Goal: Transaction & Acquisition: Purchase product/service

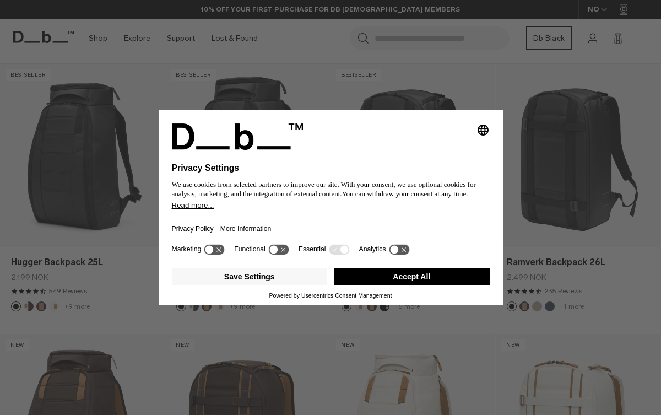
click at [410, 282] on button "Accept All" at bounding box center [412, 277] width 156 height 18
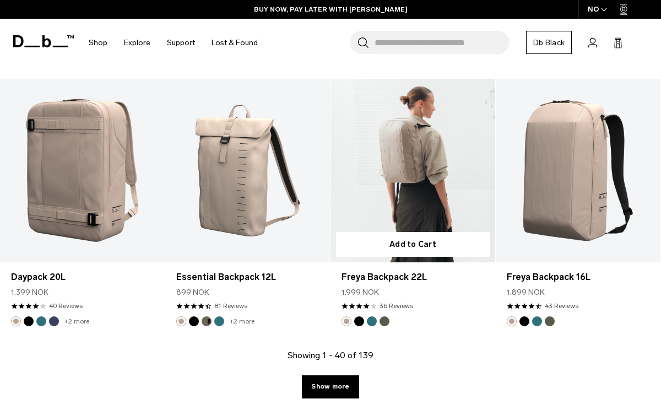
scroll to position [2611, 0]
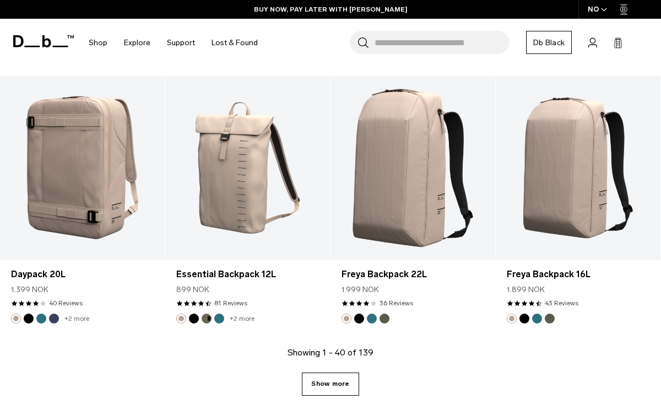
click at [329, 381] on link "Show more" at bounding box center [330, 383] width 57 height 23
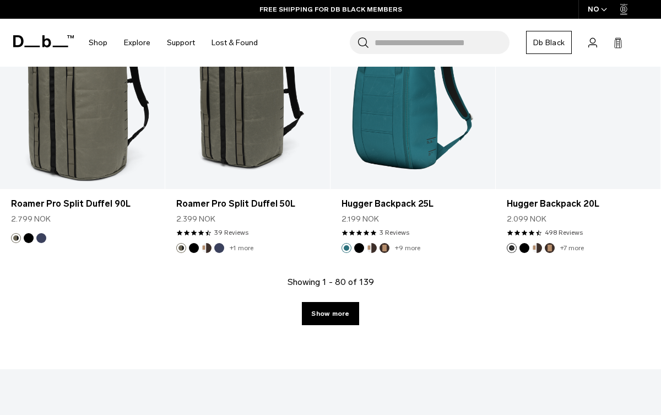
scroll to position [5406, 0]
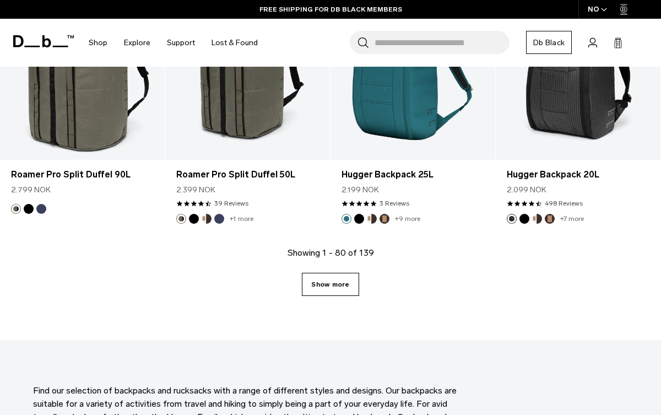
click at [333, 289] on link "Show more" at bounding box center [330, 284] width 57 height 23
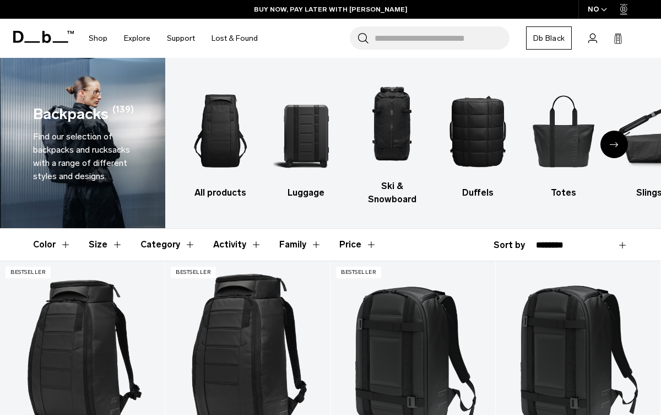
click at [114, 246] on button "Size" at bounding box center [106, 245] width 34 height 32
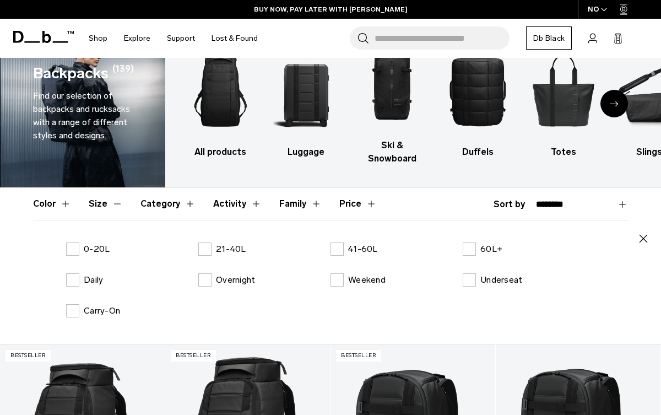
scroll to position [41, 0]
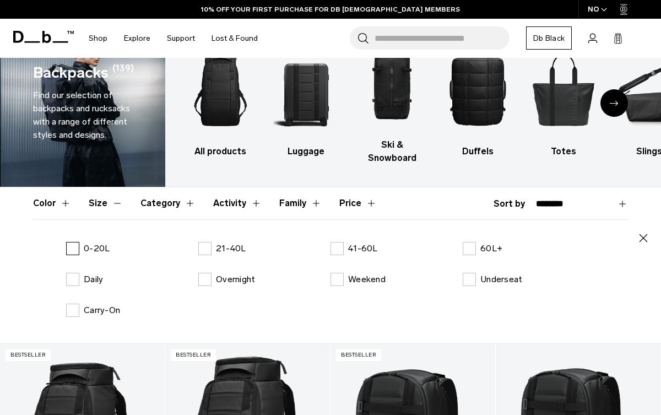
click at [76, 248] on label "0-20L" at bounding box center [88, 248] width 44 height 13
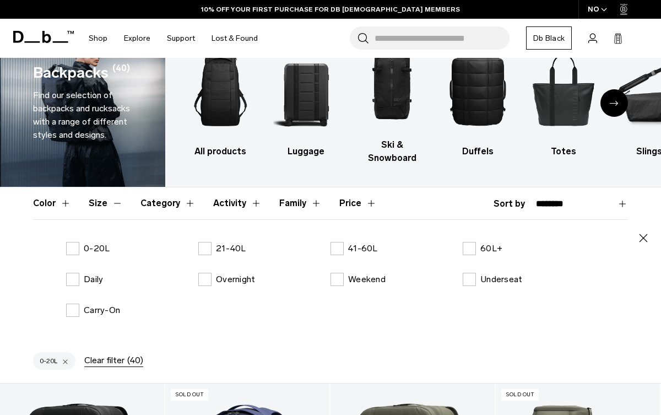
click at [443, 206] on header "Color Size Category Activity Family Price" at bounding box center [330, 203] width 595 height 32
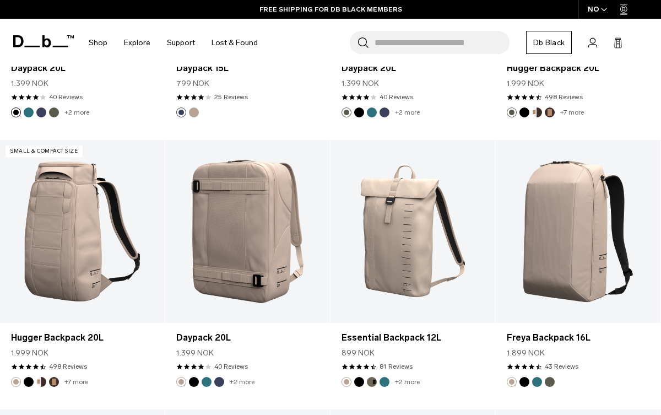
scroll to position [432, 0]
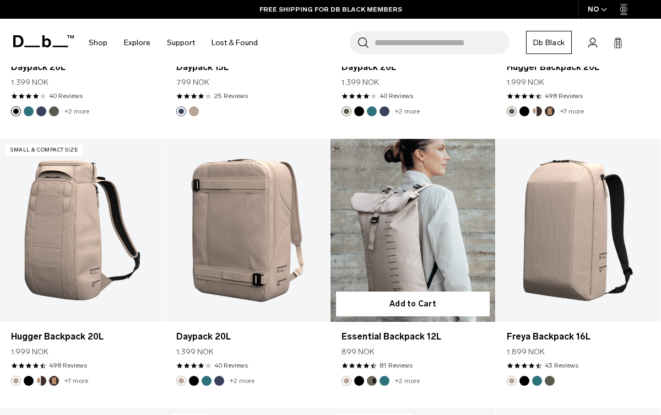
click at [430, 228] on link "Essential Backpack 12L" at bounding box center [413, 230] width 165 height 183
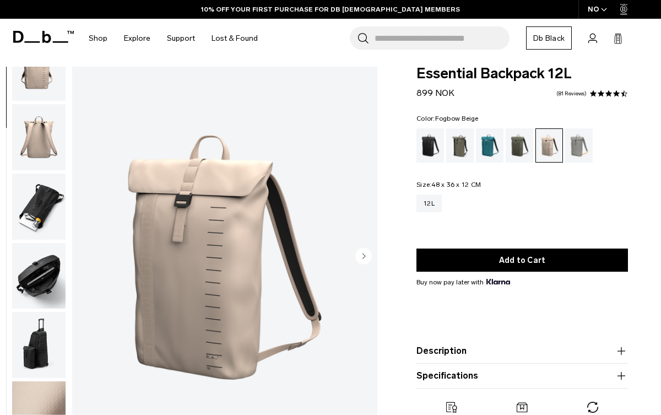
scroll to position [9, 0]
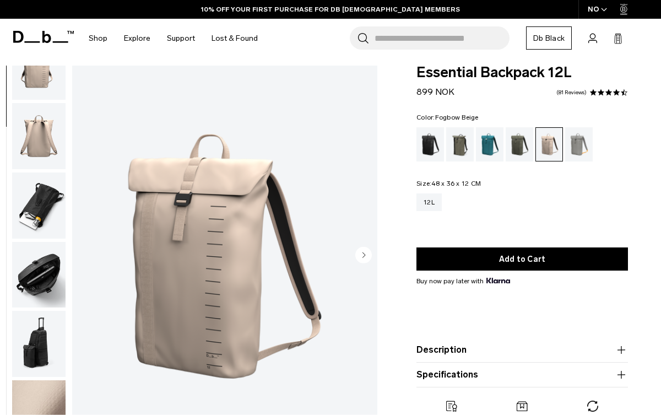
click at [40, 272] on img "button" at bounding box center [38, 275] width 53 height 66
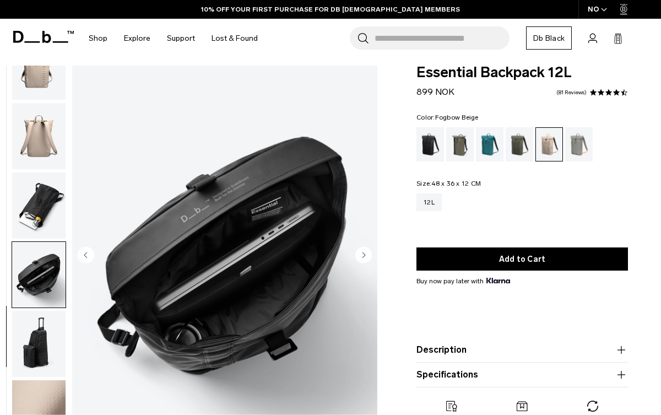
click at [43, 198] on img "button" at bounding box center [38, 205] width 53 height 66
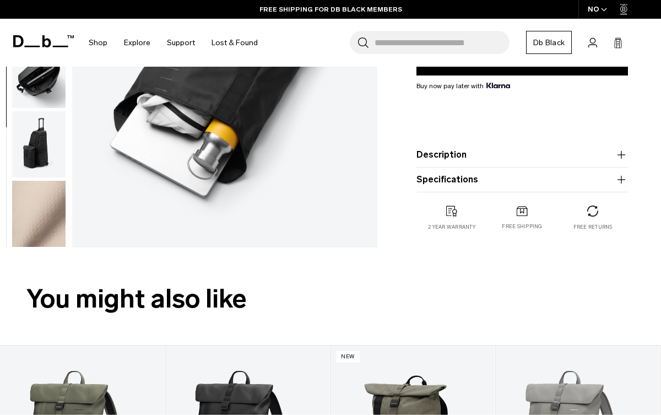
scroll to position [223, 0]
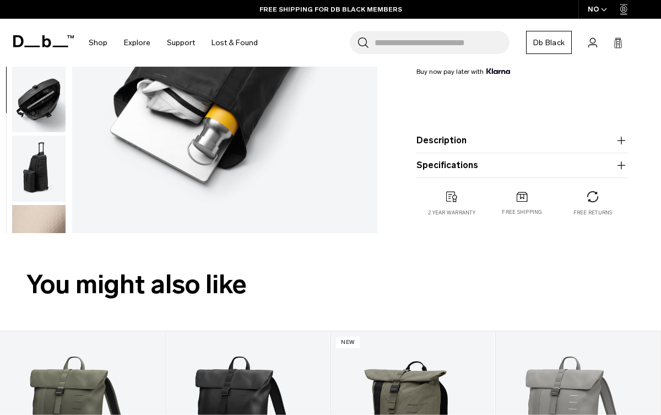
click at [43, 168] on img "button" at bounding box center [38, 169] width 53 height 66
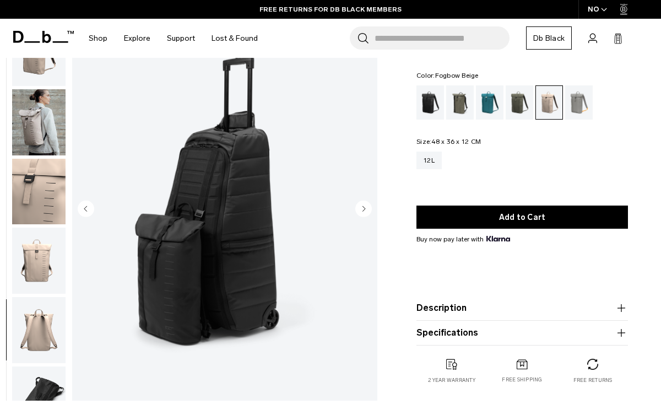
scroll to position [58, 0]
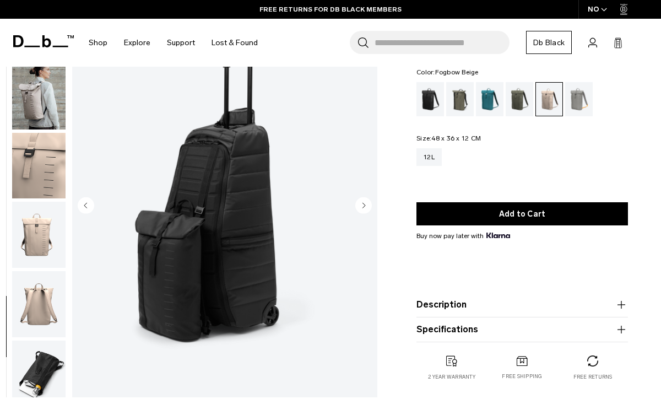
click at [34, 112] on img "button" at bounding box center [38, 96] width 53 height 66
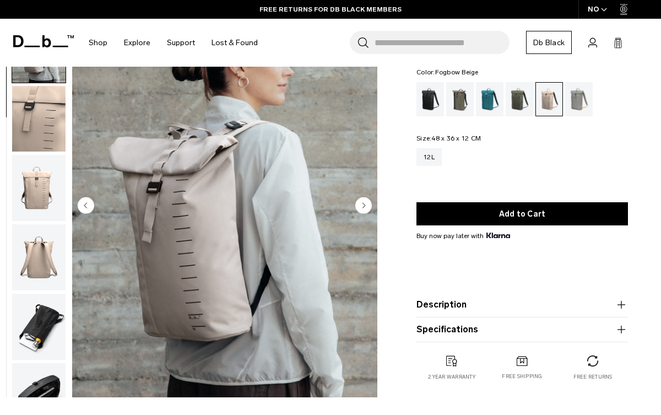
click at [36, 121] on img "button" at bounding box center [38, 119] width 53 height 66
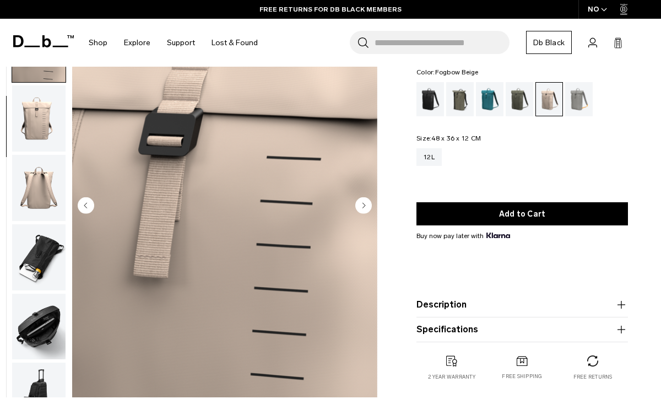
click at [36, 121] on img "button" at bounding box center [38, 118] width 53 height 66
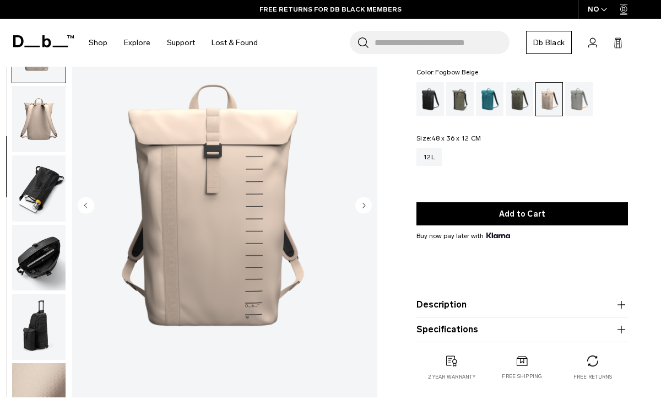
click at [36, 121] on img "button" at bounding box center [38, 119] width 53 height 66
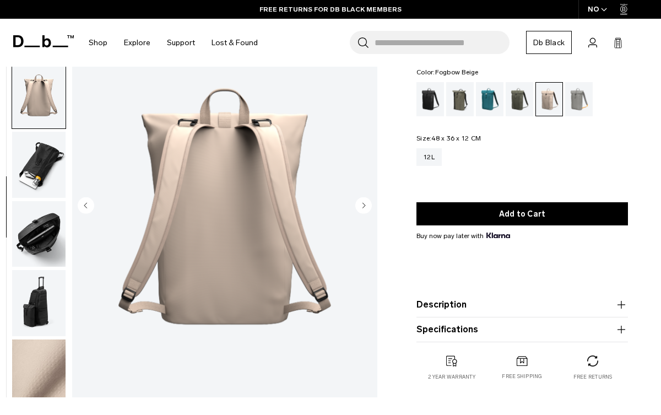
scroll to position [240, 0]
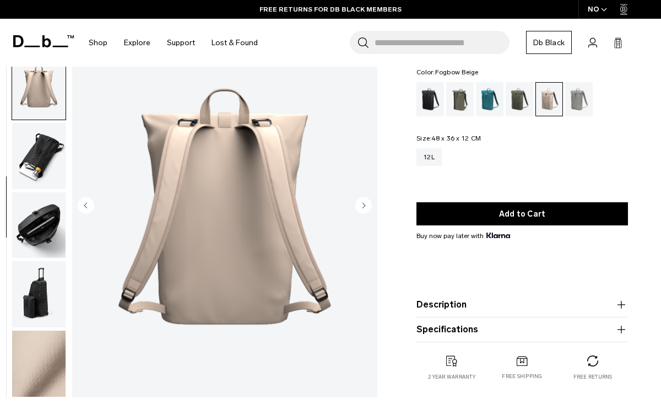
click at [39, 134] on img "button" at bounding box center [38, 156] width 53 height 66
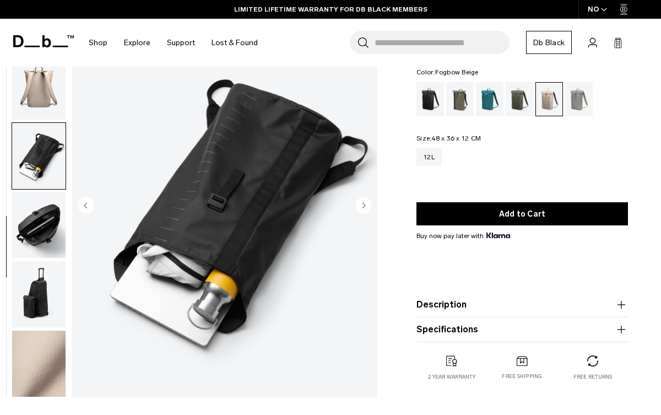
click at [41, 223] on img "button" at bounding box center [38, 225] width 53 height 66
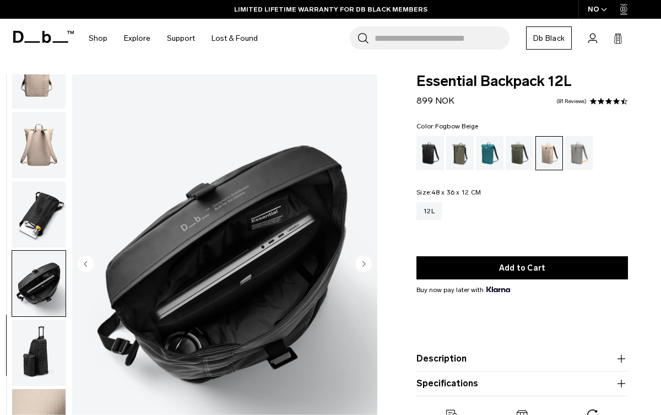
scroll to position [0, 0]
click at [515, 152] on div "Moss Green" at bounding box center [520, 153] width 28 height 34
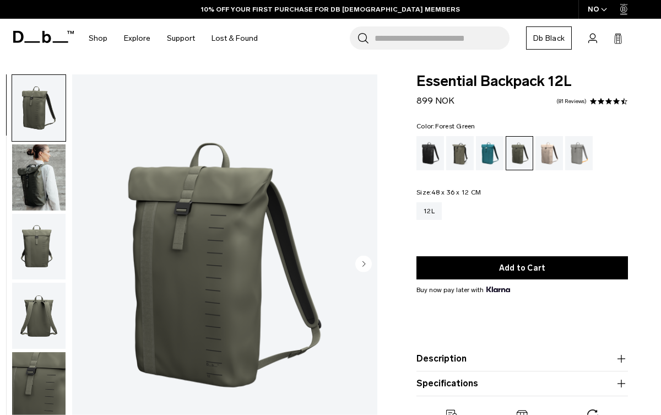
click at [462, 155] on div "Forest Green" at bounding box center [460, 153] width 28 height 34
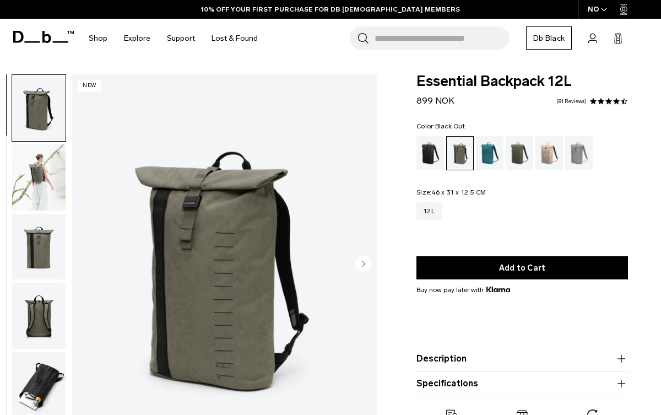
click at [436, 156] on div "Black Out" at bounding box center [431, 153] width 28 height 34
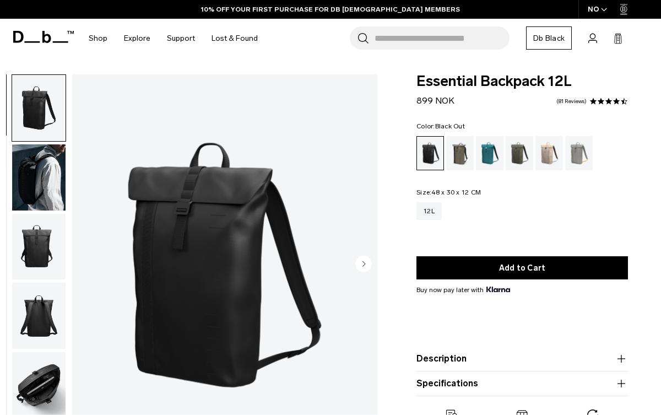
click at [42, 179] on img "button" at bounding box center [38, 177] width 53 height 66
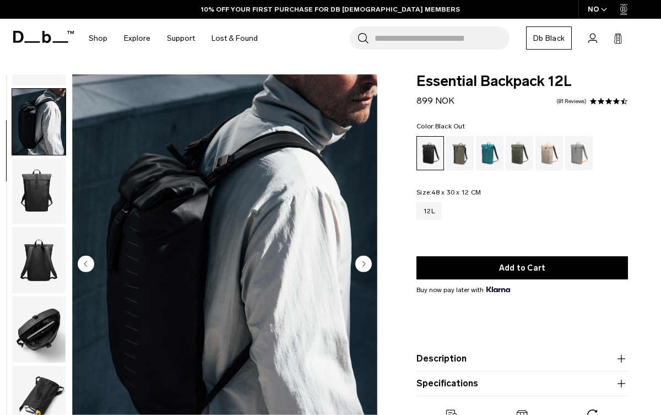
scroll to position [69, 0]
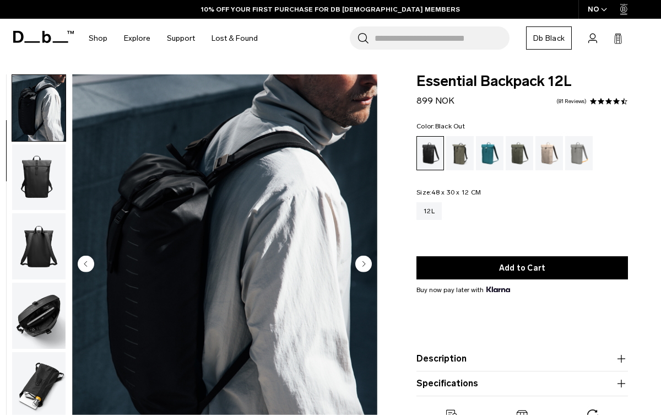
click at [39, 188] on img "button" at bounding box center [38, 177] width 53 height 66
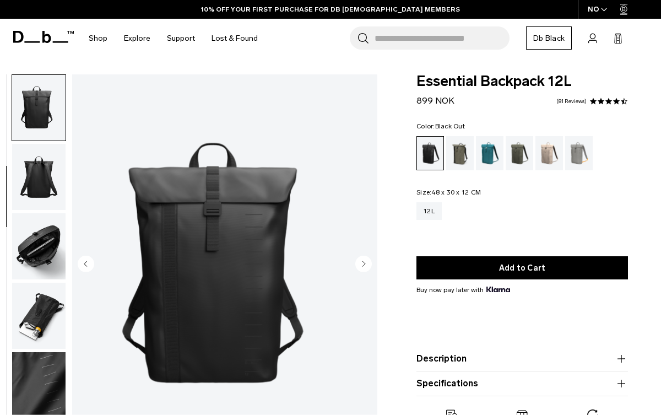
click at [39, 188] on img "button" at bounding box center [38, 177] width 53 height 66
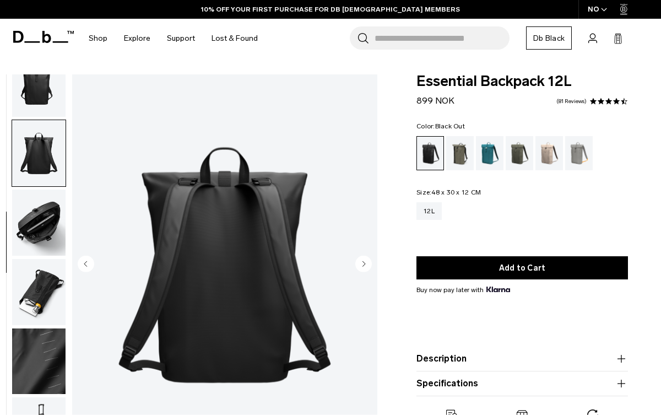
scroll to position [171, 0]
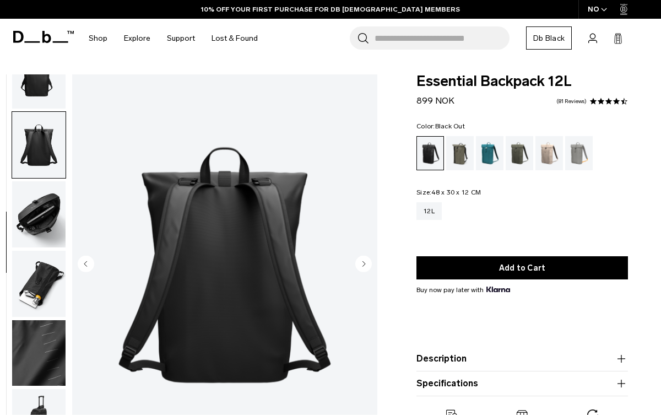
click at [39, 188] on img "button" at bounding box center [38, 214] width 53 height 66
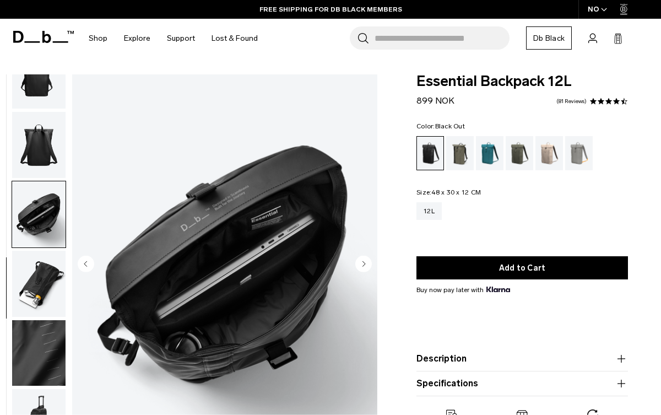
click at [33, 277] on img "button" at bounding box center [38, 284] width 53 height 66
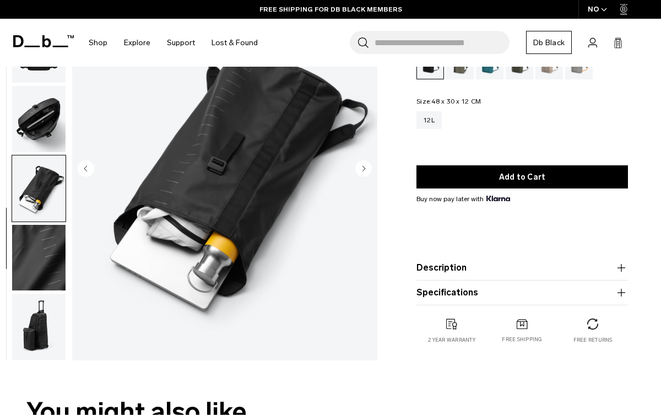
scroll to position [0, 0]
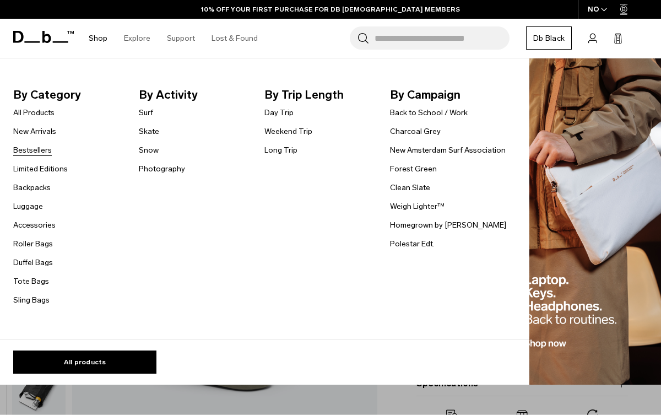
click at [33, 153] on link "Bestsellers" at bounding box center [32, 150] width 39 height 12
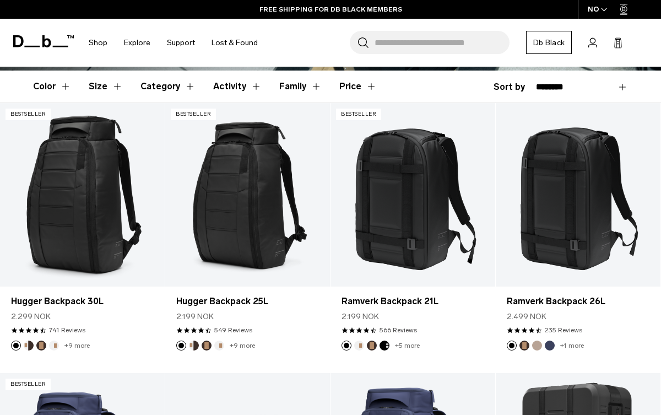
scroll to position [289, 0]
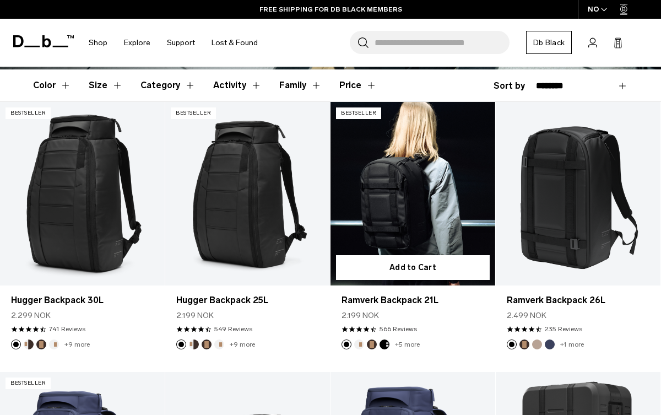
click at [423, 192] on link "Ramverk Backpack 21L" at bounding box center [413, 193] width 165 height 183
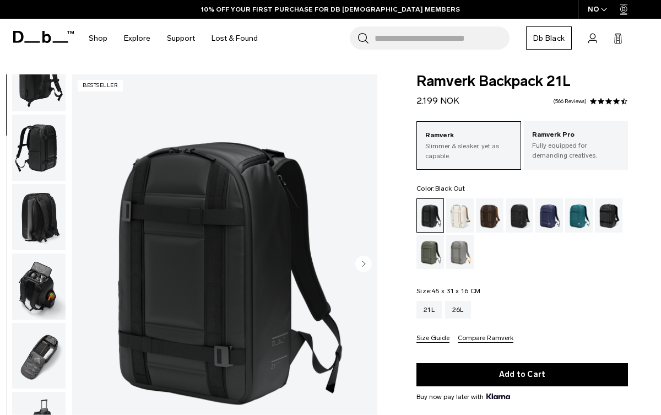
scroll to position [171, 0]
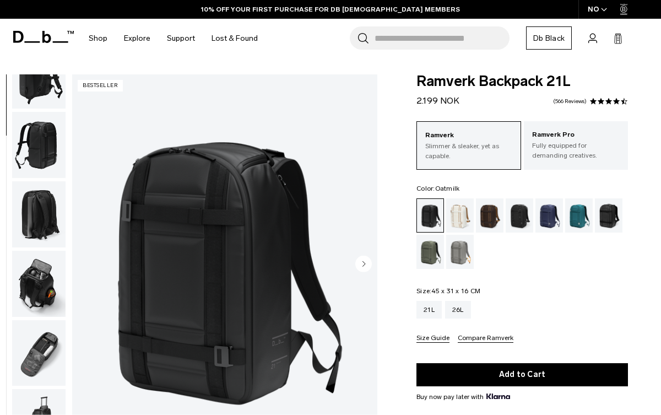
click at [463, 217] on div "Oatmilk" at bounding box center [460, 215] width 28 height 34
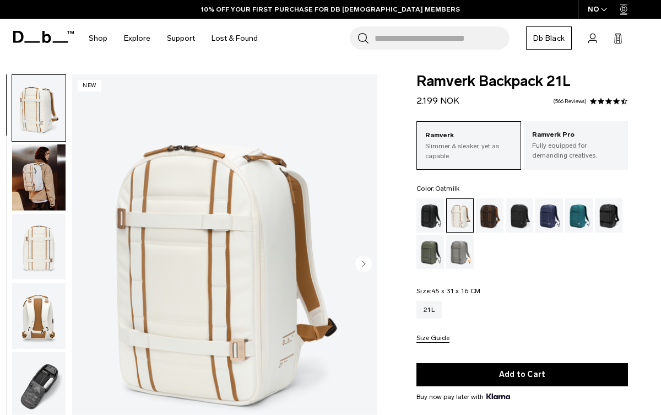
click at [53, 174] on img "button" at bounding box center [38, 177] width 53 height 66
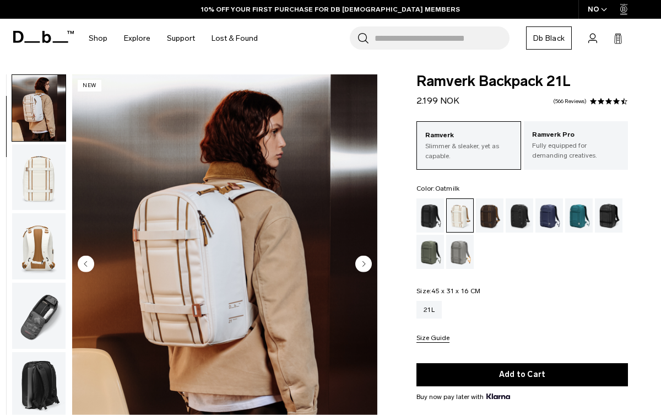
click at [45, 186] on img "button" at bounding box center [38, 177] width 53 height 66
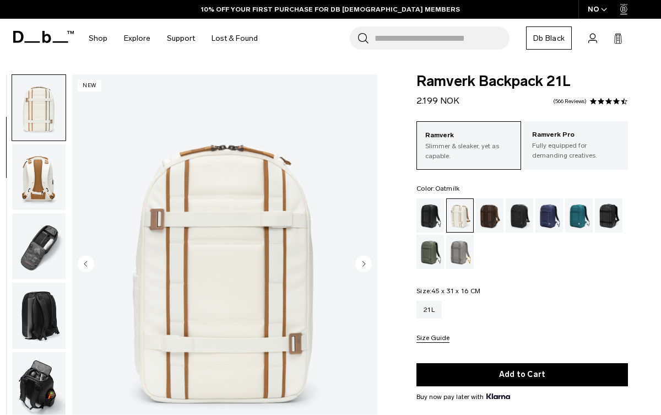
click at [44, 194] on img "button" at bounding box center [38, 177] width 53 height 66
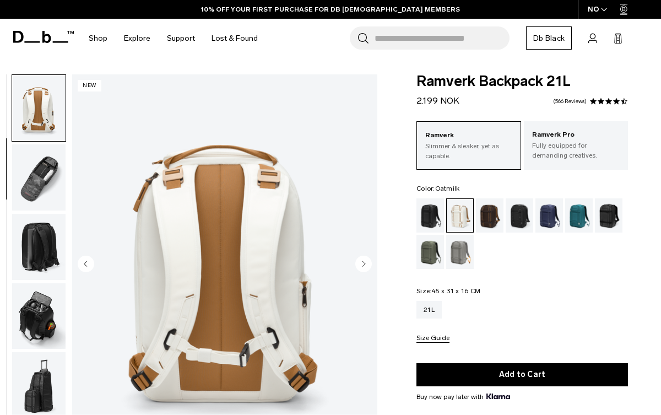
click at [44, 194] on img "button" at bounding box center [38, 177] width 53 height 66
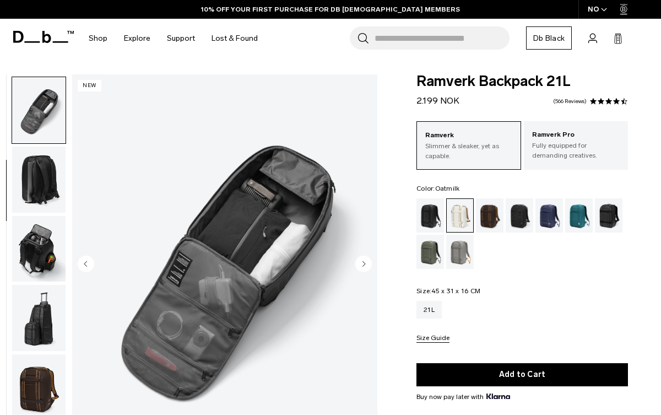
scroll to position [277, 0]
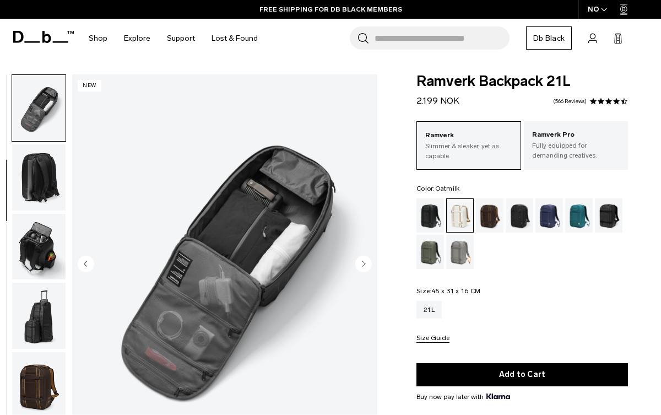
click at [44, 194] on img "button" at bounding box center [38, 177] width 53 height 66
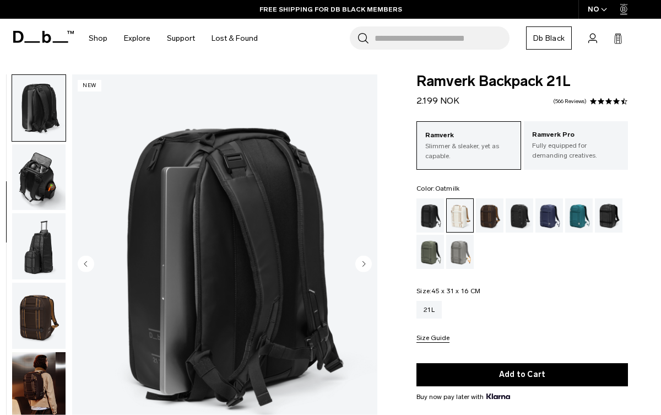
click at [44, 194] on img "button" at bounding box center [38, 177] width 53 height 66
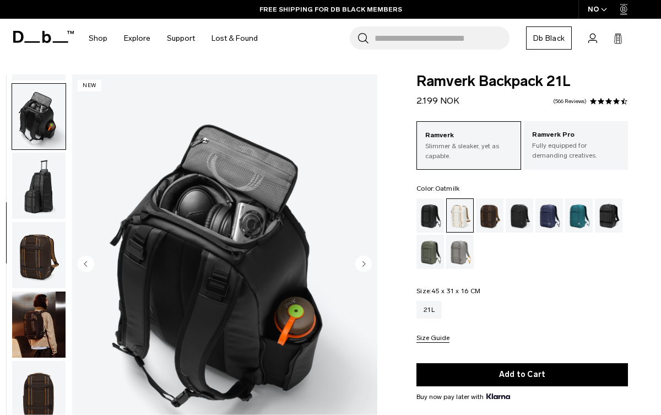
scroll to position [416, 0]
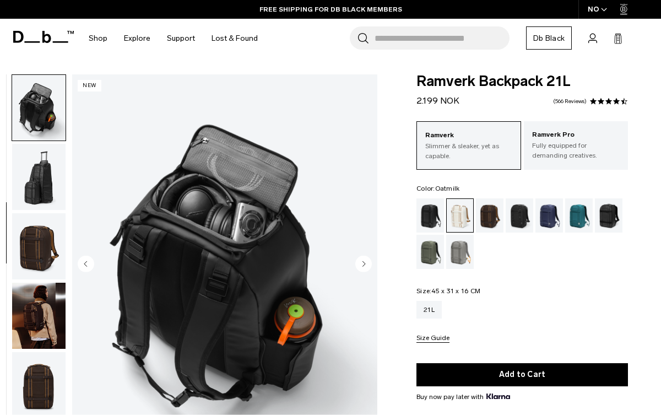
click at [43, 304] on img "button" at bounding box center [38, 316] width 53 height 66
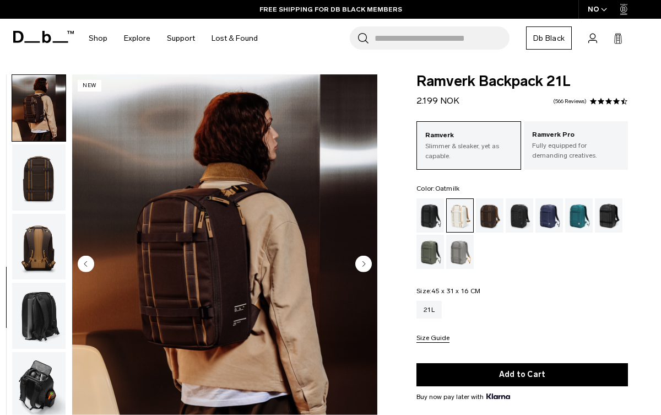
click at [43, 304] on img "button" at bounding box center [38, 316] width 53 height 66
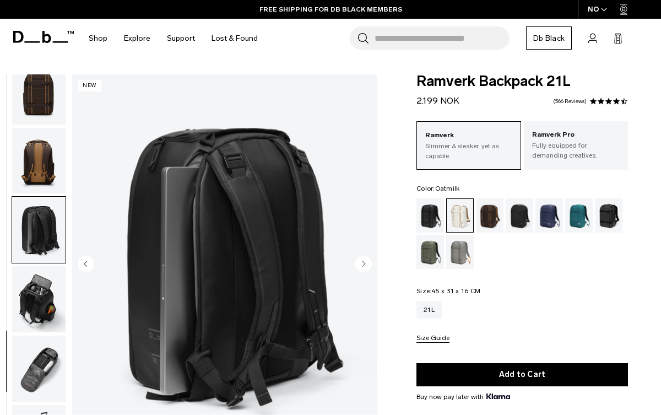
scroll to position [725, 0]
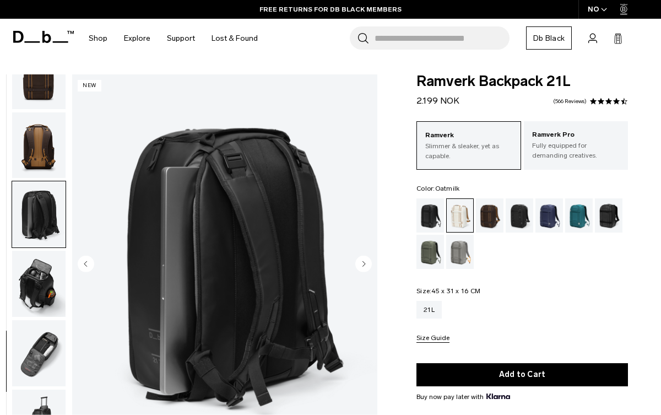
click at [43, 304] on img "button" at bounding box center [38, 284] width 53 height 66
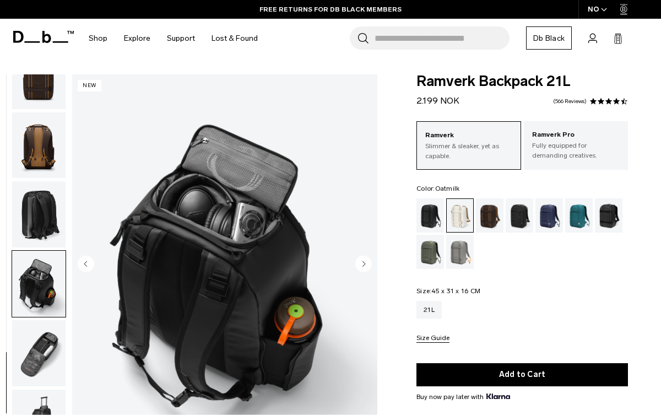
click at [41, 321] on img "button" at bounding box center [38, 353] width 53 height 66
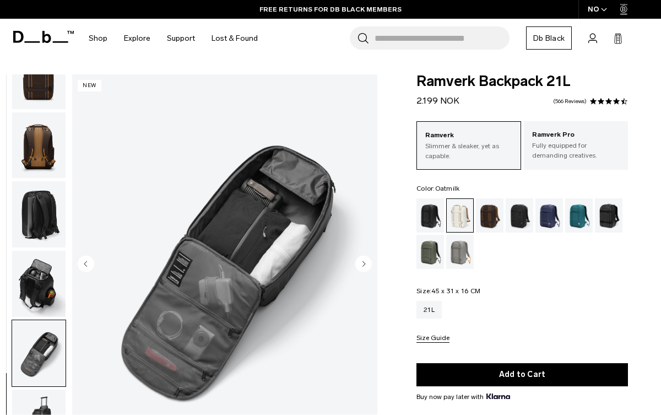
click at [57, 266] on img "button" at bounding box center [38, 284] width 53 height 66
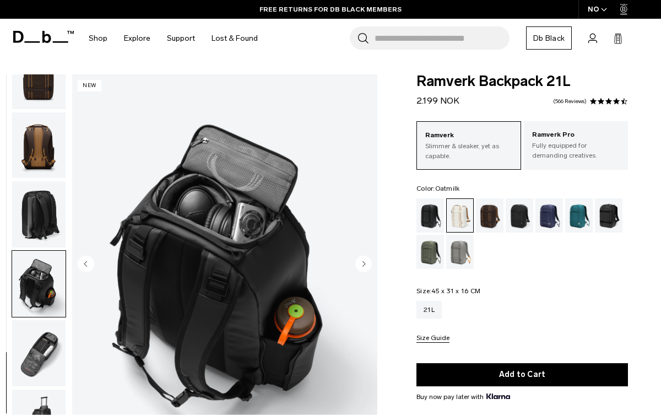
scroll to position [0, 0]
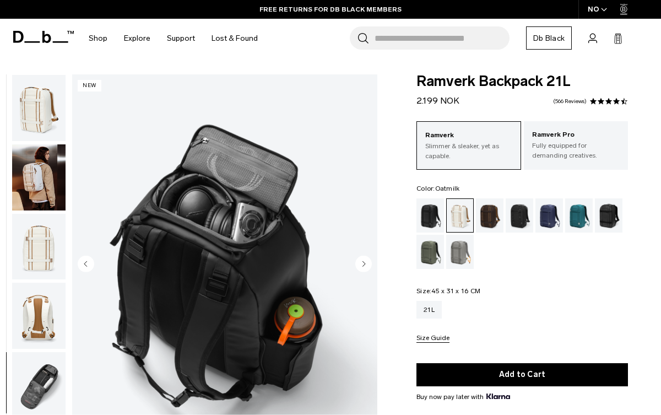
click at [34, 123] on img "button" at bounding box center [38, 108] width 53 height 66
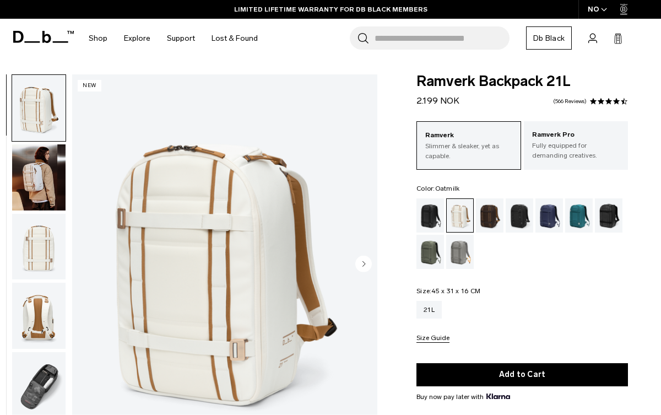
click at [34, 160] on img "button" at bounding box center [38, 177] width 53 height 66
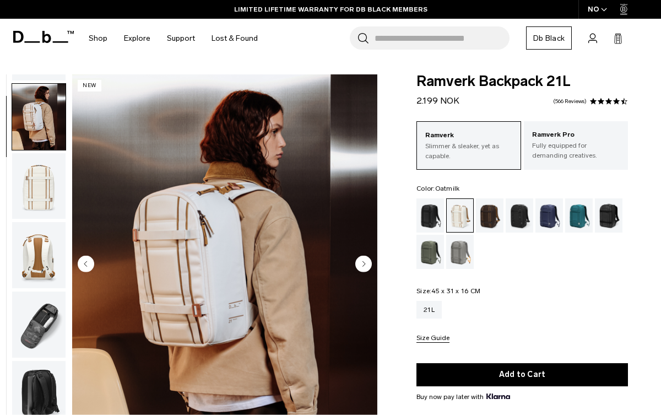
scroll to position [69, 0]
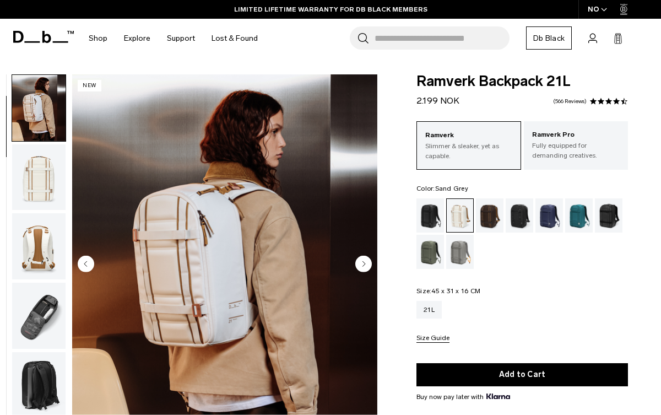
click at [463, 248] on div "Sand Grey" at bounding box center [460, 252] width 28 height 34
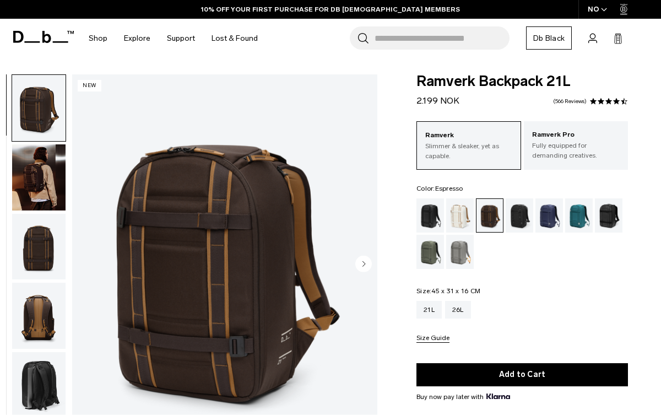
click at [515, 214] on div "Charcoal Grey" at bounding box center [520, 215] width 28 height 34
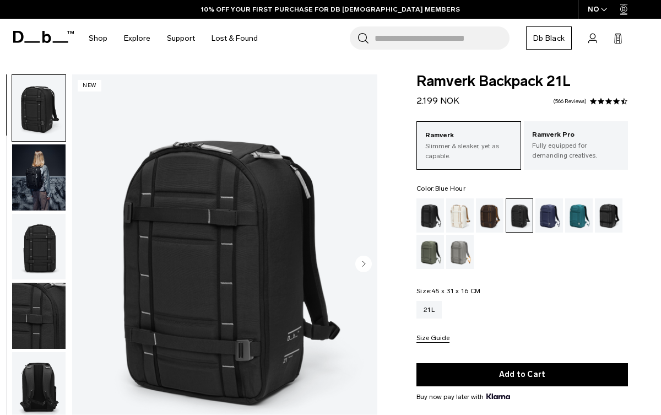
click at [558, 218] on div "Blue Hour" at bounding box center [550, 215] width 28 height 34
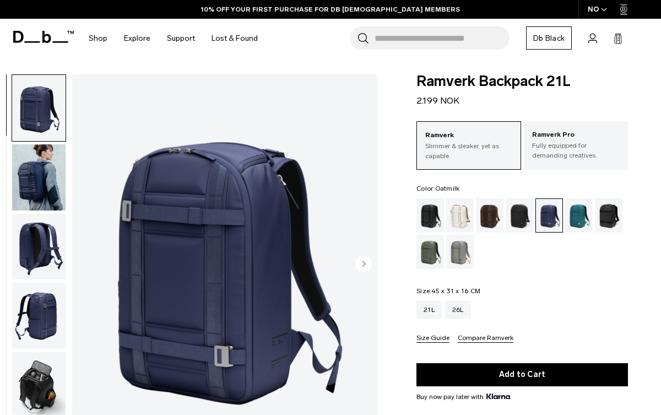
click at [455, 219] on div "Oatmilk" at bounding box center [460, 215] width 28 height 34
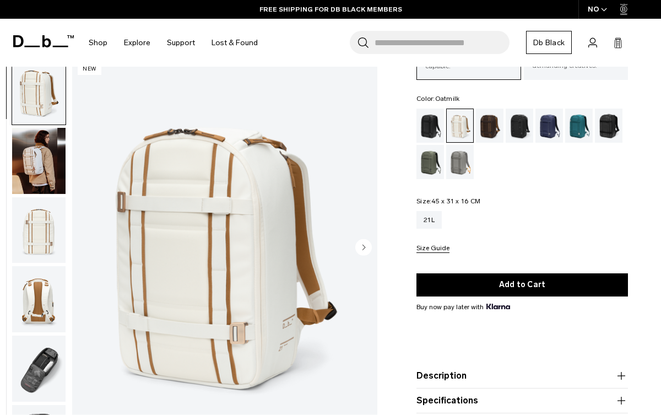
scroll to position [88, 0]
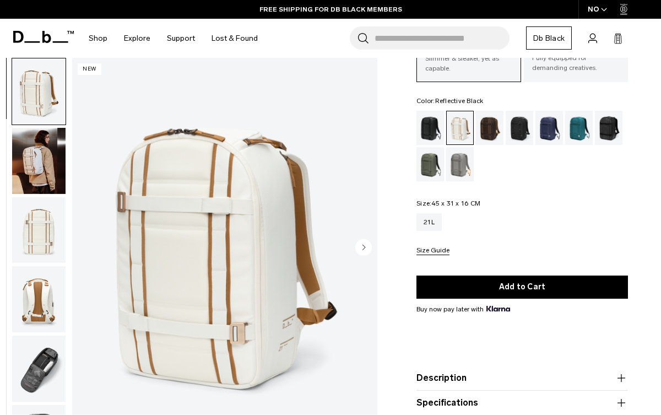
click at [606, 132] on div "Reflective Black" at bounding box center [609, 128] width 28 height 34
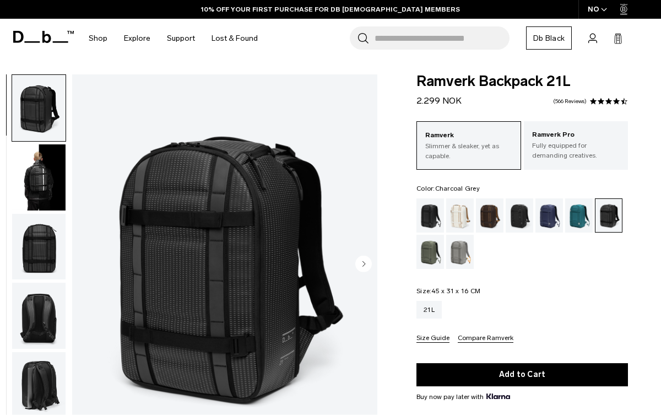
click at [519, 222] on div "Charcoal Grey" at bounding box center [520, 215] width 28 height 34
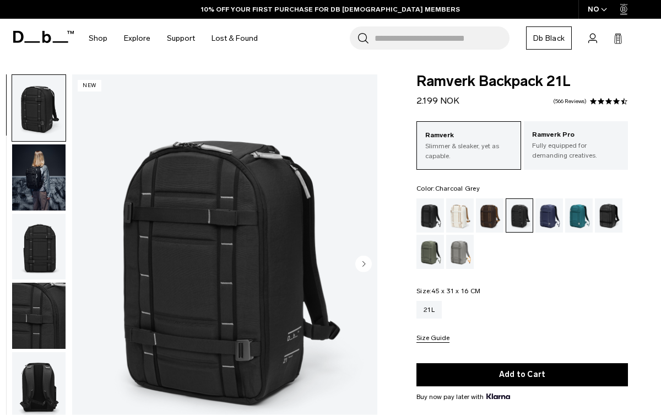
click at [42, 180] on img "button" at bounding box center [38, 177] width 53 height 66
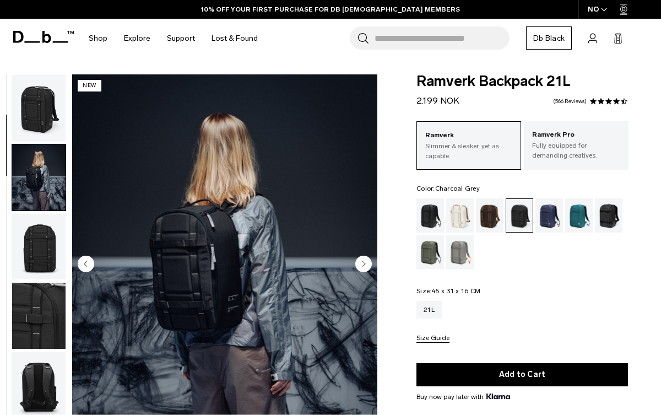
scroll to position [69, 0]
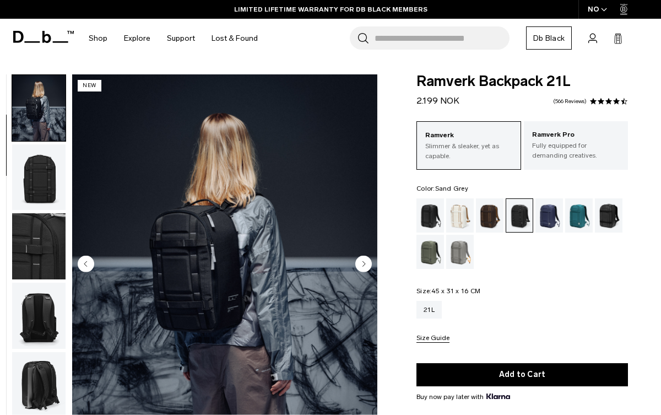
click at [458, 254] on div "Sand Grey" at bounding box center [460, 252] width 28 height 34
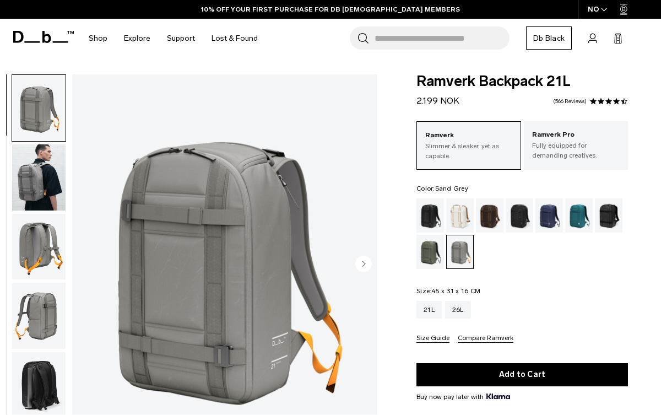
click at [30, 170] on img "button" at bounding box center [38, 177] width 53 height 66
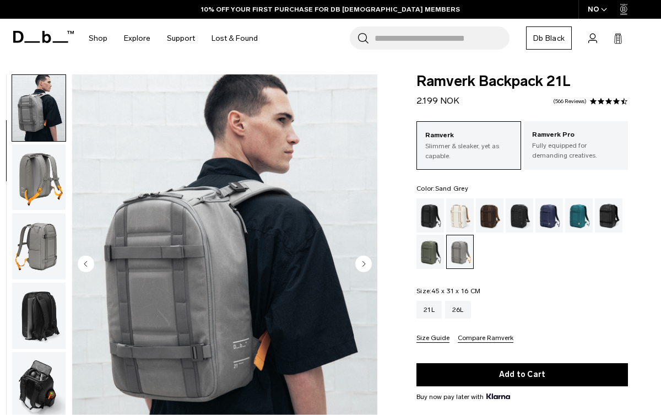
click at [35, 191] on img "button" at bounding box center [38, 177] width 53 height 66
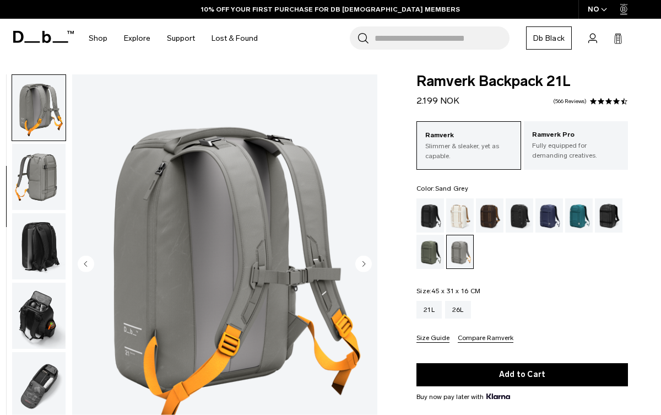
click at [37, 188] on img "button" at bounding box center [38, 177] width 53 height 66
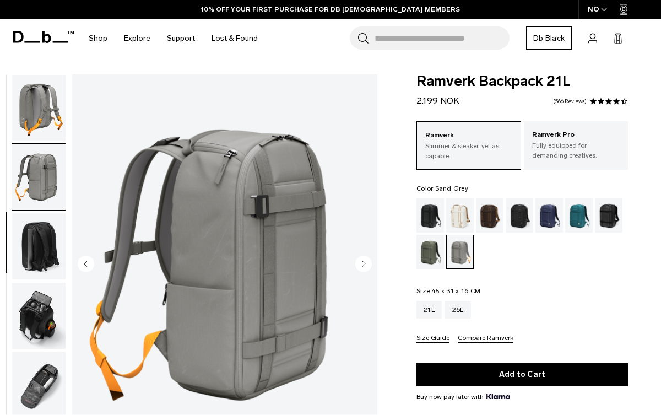
scroll to position [171, 0]
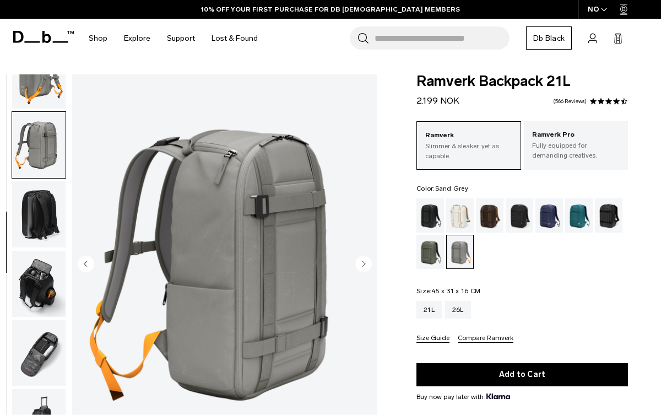
click at [37, 188] on img "button" at bounding box center [38, 214] width 53 height 66
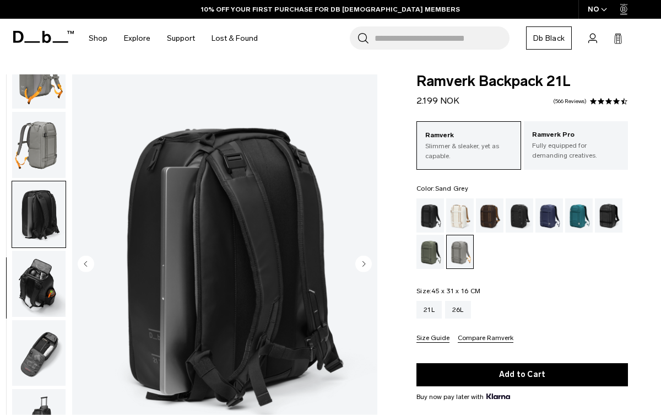
click at [41, 294] on img "button" at bounding box center [38, 284] width 53 height 66
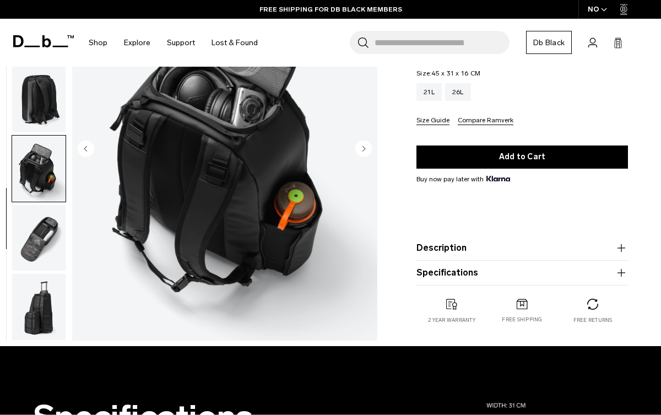
scroll to position [201, 0]
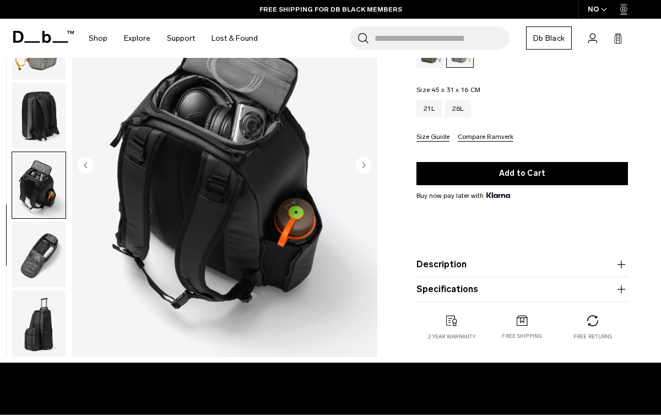
click at [41, 250] on img "button" at bounding box center [38, 254] width 53 height 66
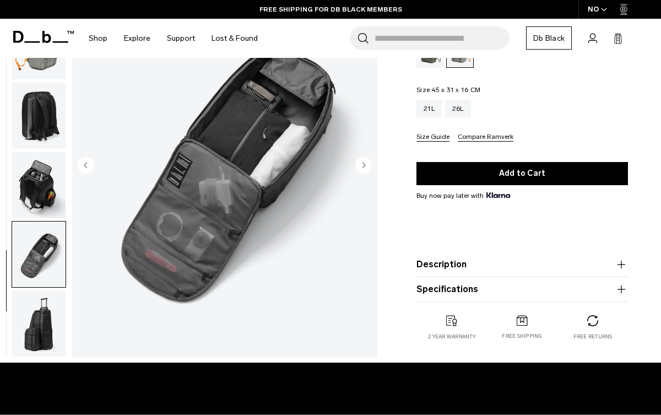
click at [41, 320] on img "button" at bounding box center [38, 323] width 53 height 66
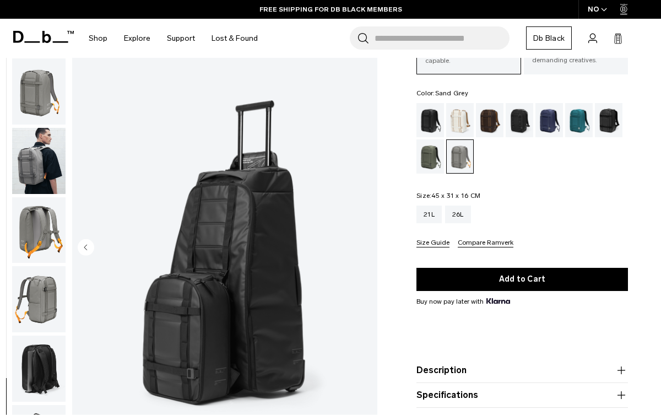
scroll to position [0, 0]
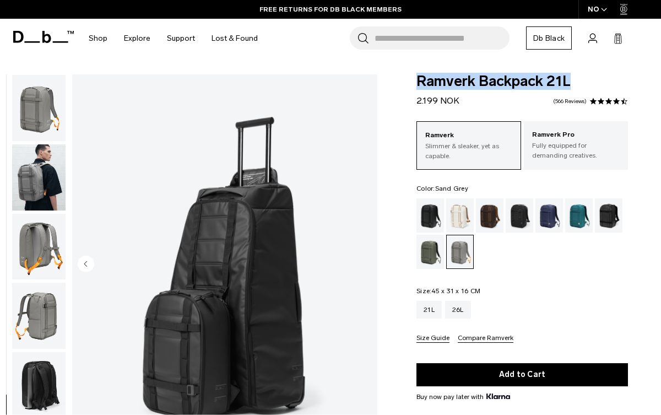
drag, startPoint x: 414, startPoint y: 82, endPoint x: 597, endPoint y: 86, distance: 183.5
click at [598, 87] on div "Ramverk Backpack 21L 2.199 NOK 4.7 star rating 566 Reviews Ramverk Slimmer & sl…" at bounding box center [522, 318] width 278 height 489
copy span "Ramverk Backpack 21L"
